Goal: Find specific page/section: Find specific page/section

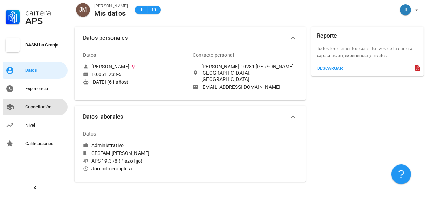
click at [36, 107] on div "Capacitación" at bounding box center [44, 107] width 39 height 6
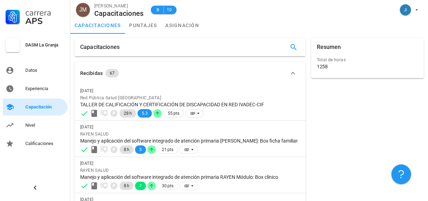
click at [40, 108] on div "Capacitación" at bounding box center [44, 107] width 39 height 6
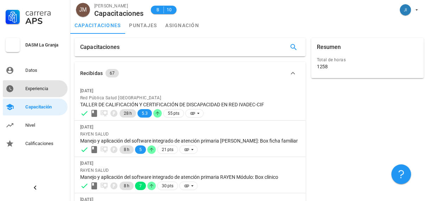
click at [46, 89] on div "Experiencia" at bounding box center [44, 89] width 39 height 6
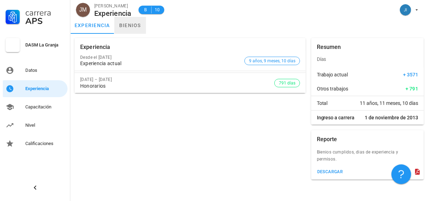
click at [126, 27] on link "bienios" at bounding box center [130, 25] width 32 height 17
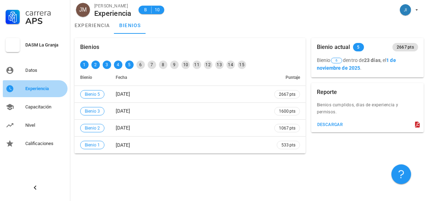
click at [36, 86] on div "Experiencia" at bounding box center [44, 89] width 39 height 6
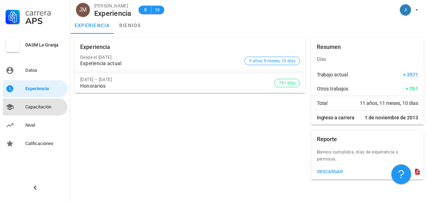
click at [36, 106] on div "Capacitación" at bounding box center [44, 107] width 39 height 6
